Goal: Find specific page/section

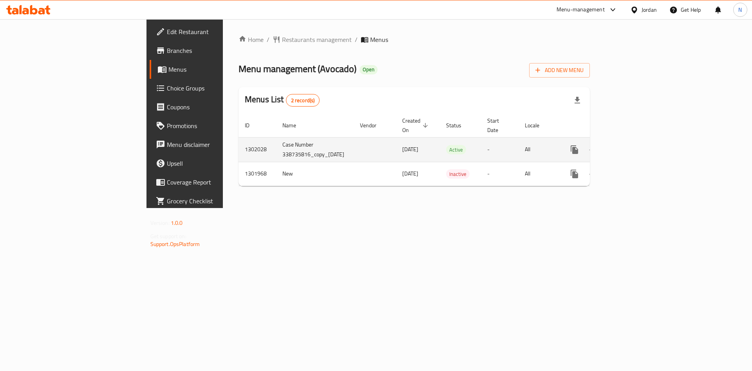
click at [276, 141] on td "Case Number 338735816_copy_[DATE]" at bounding box center [315, 149] width 78 height 25
click at [636, 145] on icon "enhanced table" at bounding box center [630, 149] width 9 height 9
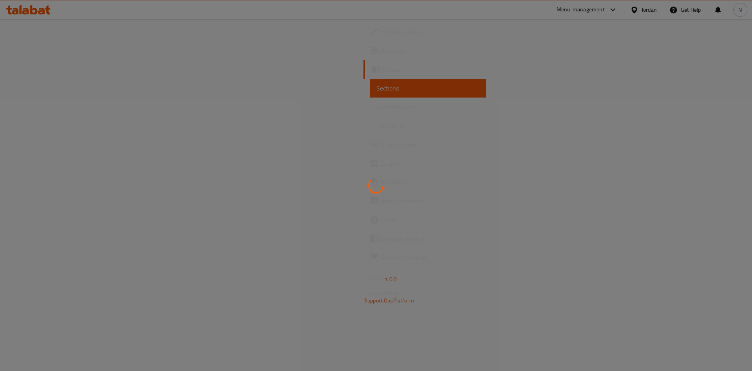
click at [31, 52] on div at bounding box center [376, 185] width 752 height 371
click at [31, 51] on div at bounding box center [376, 185] width 752 height 371
click at [29, 49] on div at bounding box center [376, 185] width 752 height 371
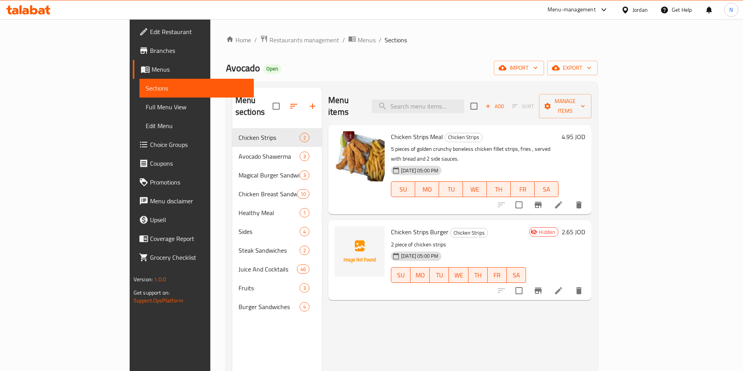
click at [150, 46] on span "Branches" at bounding box center [199, 50] width 98 height 9
